Goal: Information Seeking & Learning: Learn about a topic

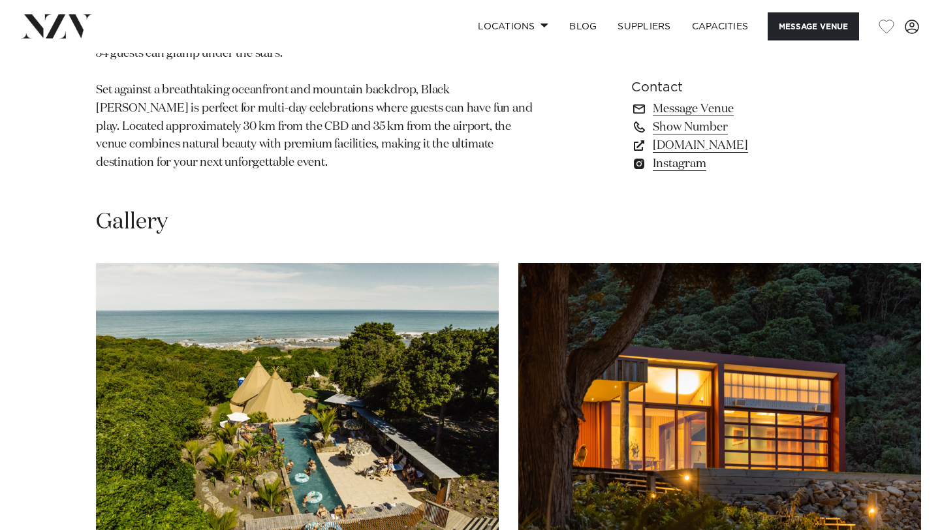
scroll to position [1048, 0]
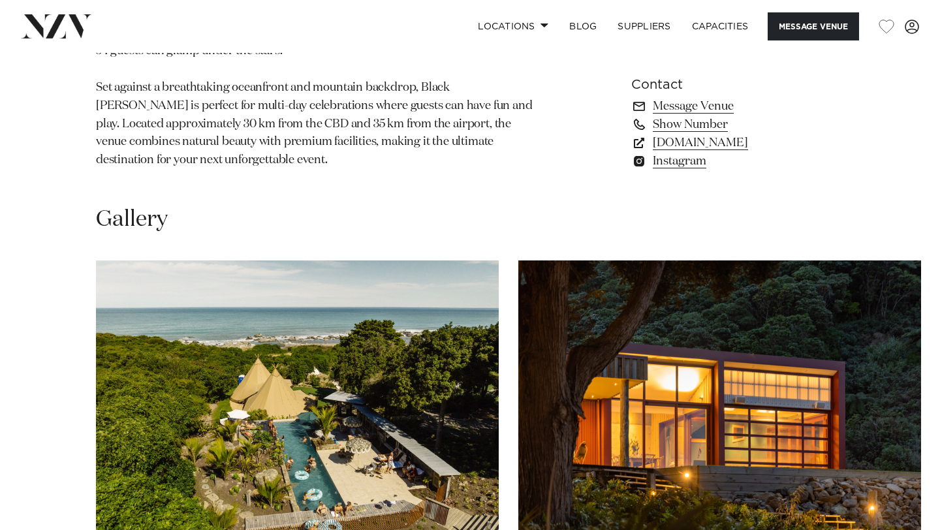
click at [368, 335] on img "1 / 29" at bounding box center [297, 409] width 403 height 296
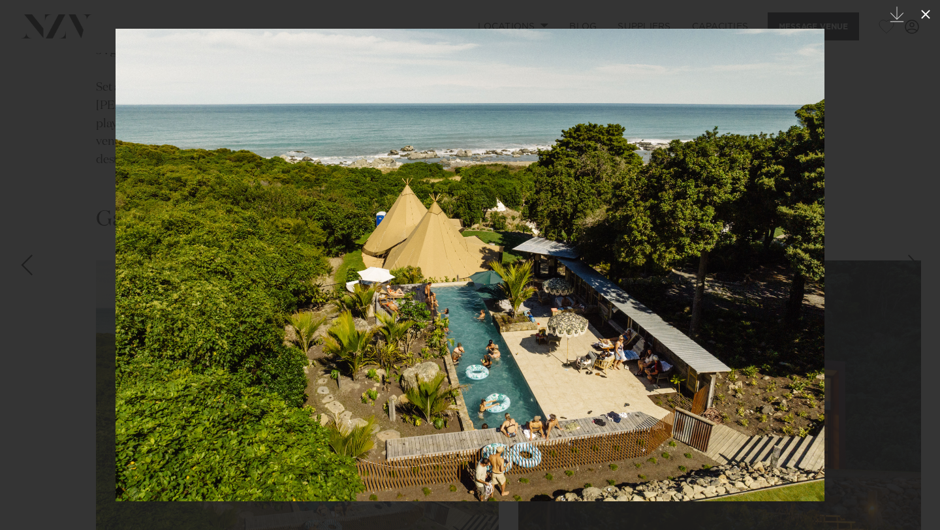
click at [928, 15] on icon at bounding box center [926, 15] width 16 height 16
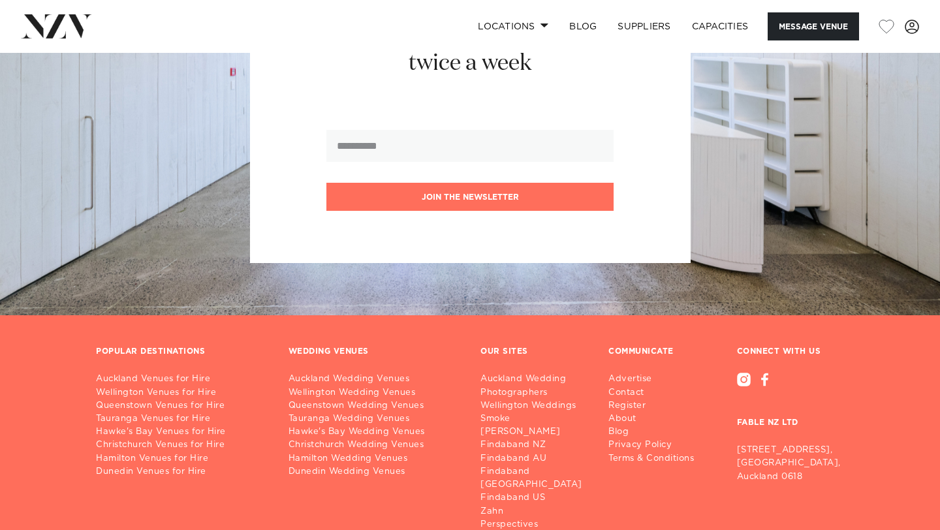
scroll to position [2693, 0]
